Goal: Navigation & Orientation: Find specific page/section

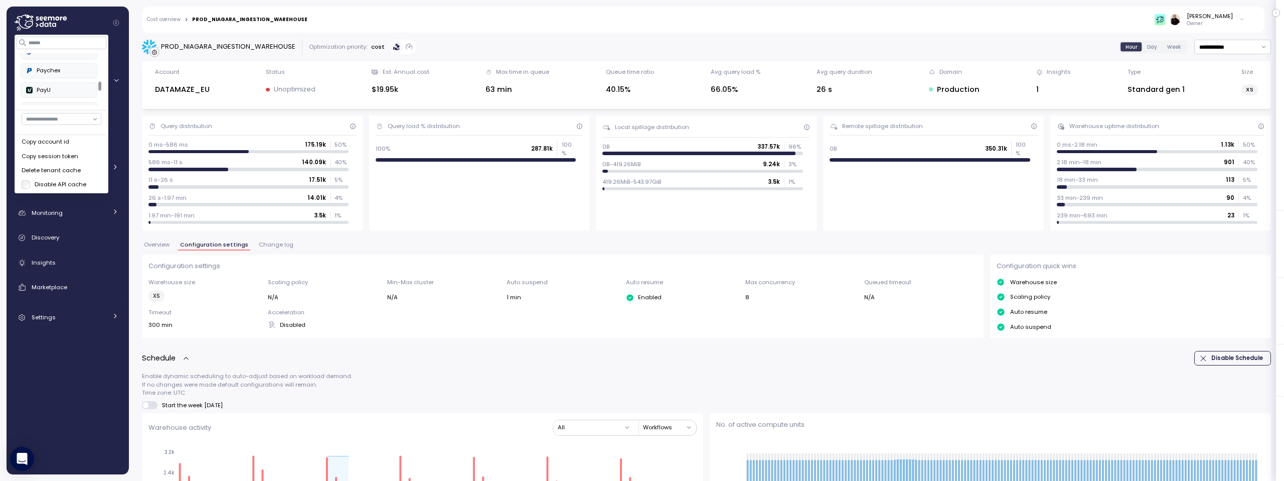
scroll to position [299, 0]
click at [43, 88] on div "PayU" at bounding box center [59, 90] width 66 height 9
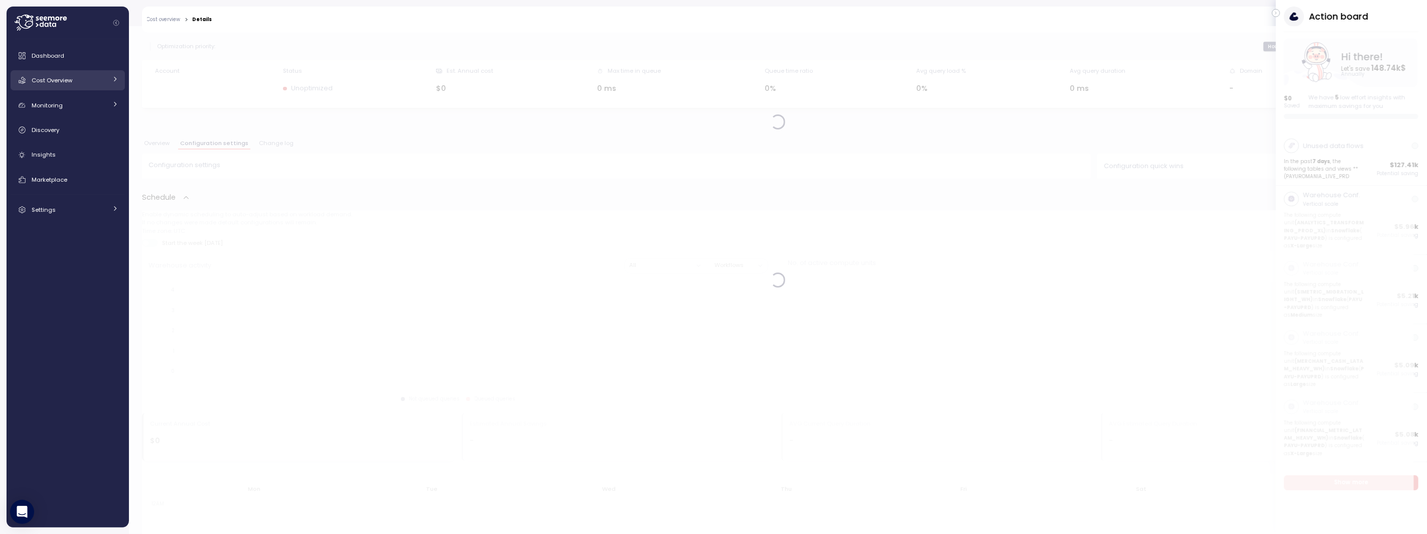
click at [68, 78] on span "Cost Overview" at bounding box center [52, 80] width 41 height 8
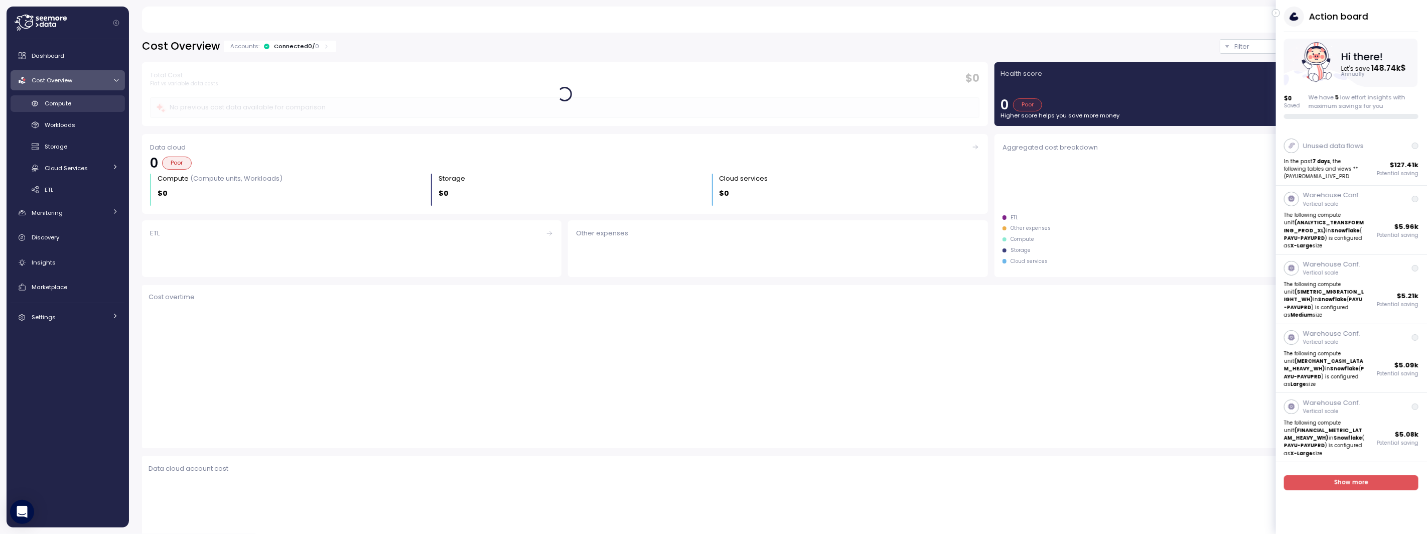
click at [68, 106] on span "Compute" at bounding box center [58, 103] width 27 height 8
